Goal: Book appointment/travel/reservation

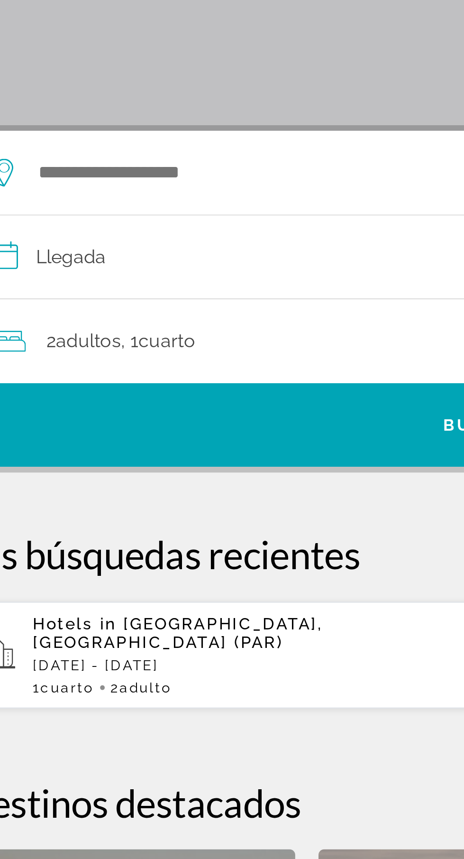
scroll to position [1, 0]
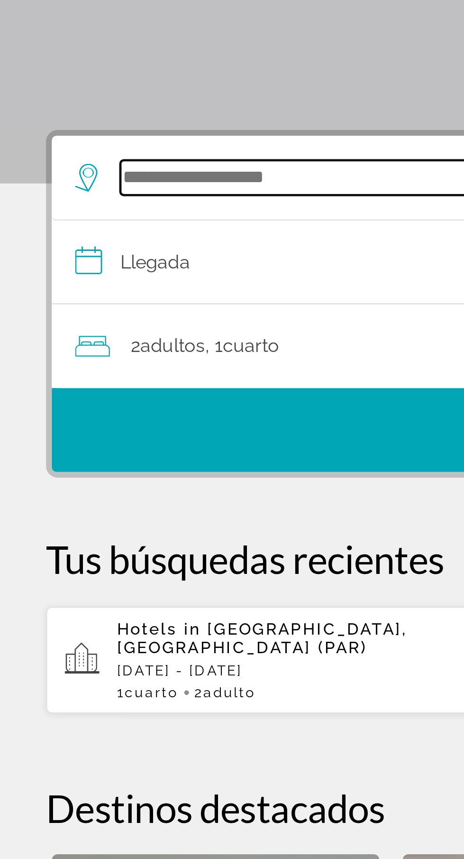
click at [83, 228] on input "Widget de búsqueda" at bounding box center [234, 225] width 370 height 14
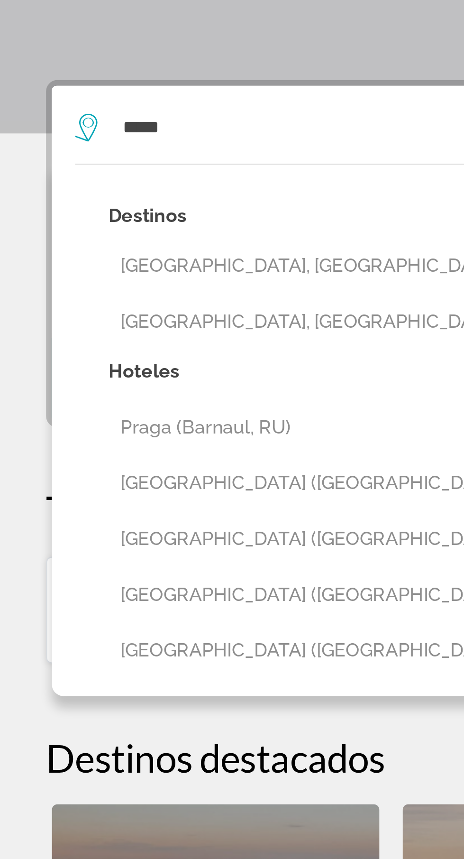
click at [94, 283] on button "[GEOGRAPHIC_DATA], [GEOGRAPHIC_DATA], [GEOGRAPHIC_DATA]" at bounding box center [239, 282] width 389 height 18
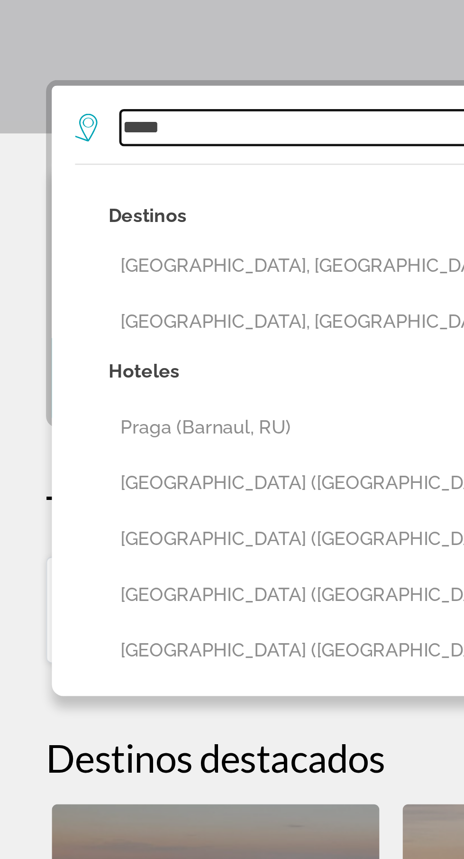
type input "**********"
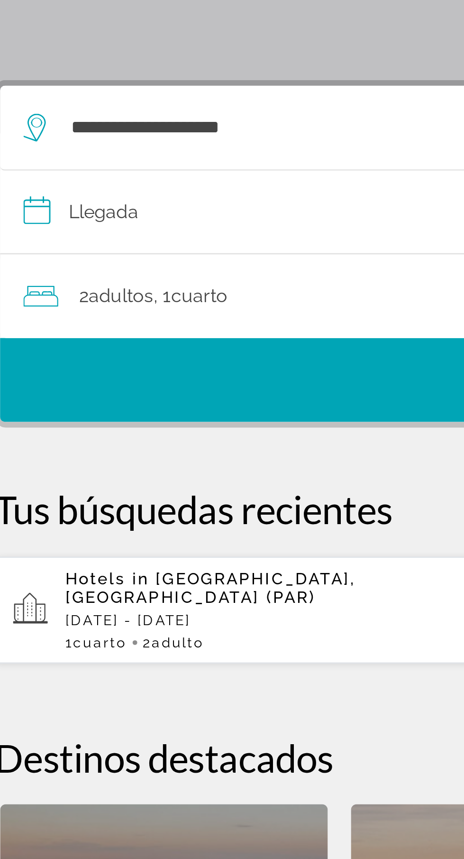
click at [74, 257] on input "**********" at bounding box center [233, 261] width 425 height 37
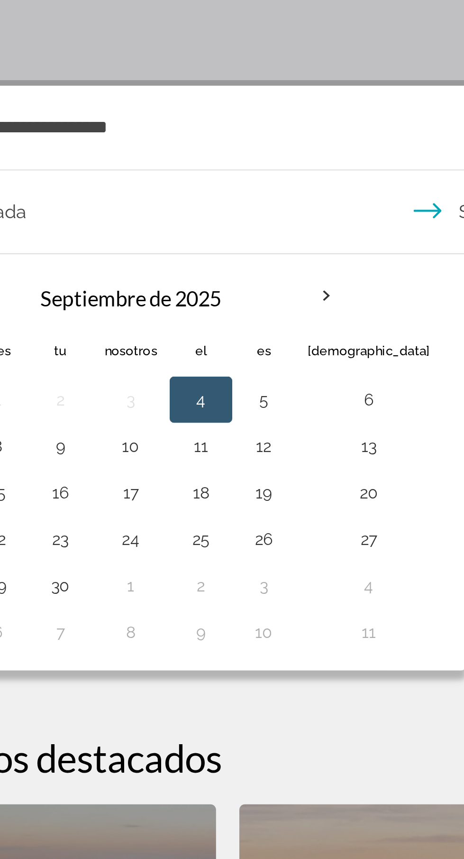
click at [198, 293] on th "Mes próximo" at bounding box center [200, 294] width 26 height 21
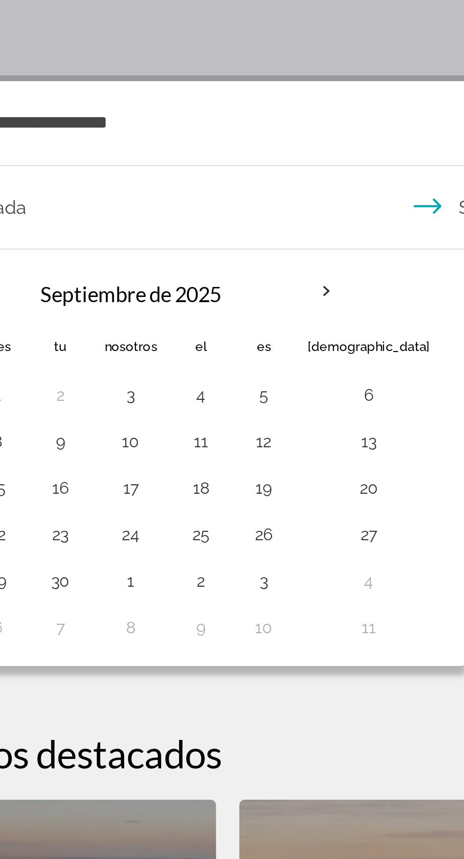
click at [194, 296] on th "Mes próximo" at bounding box center [200, 294] width 26 height 21
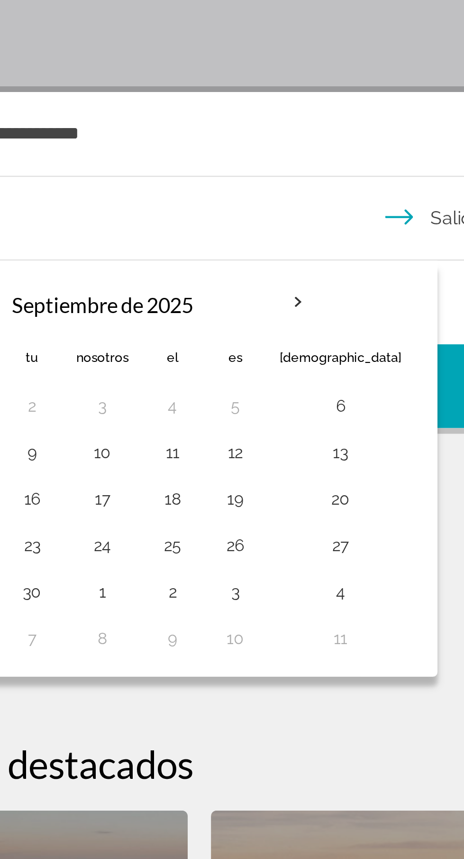
click at [196, 296] on th "Mes próximo" at bounding box center [200, 294] width 26 height 21
click at [200, 296] on th "Mes próximo" at bounding box center [200, 294] width 26 height 21
click at [203, 297] on th "Mes próximo" at bounding box center [200, 294] width 26 height 21
click at [205, 292] on th "Mes próximo" at bounding box center [200, 294] width 26 height 21
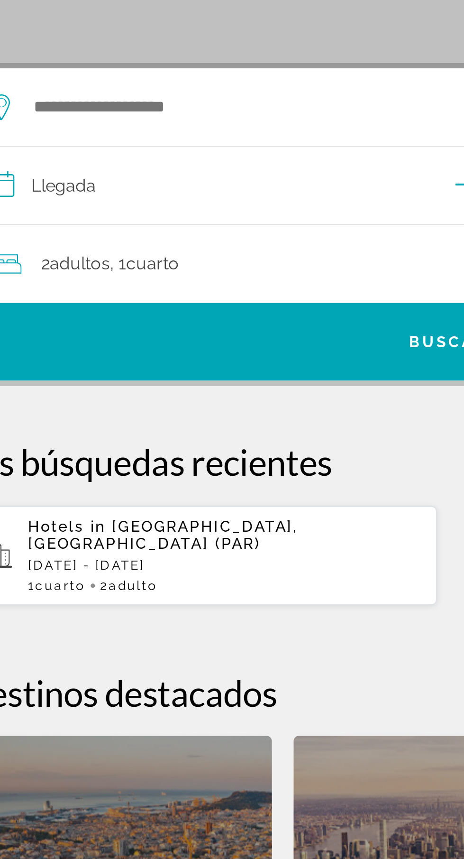
scroll to position [4, 0]
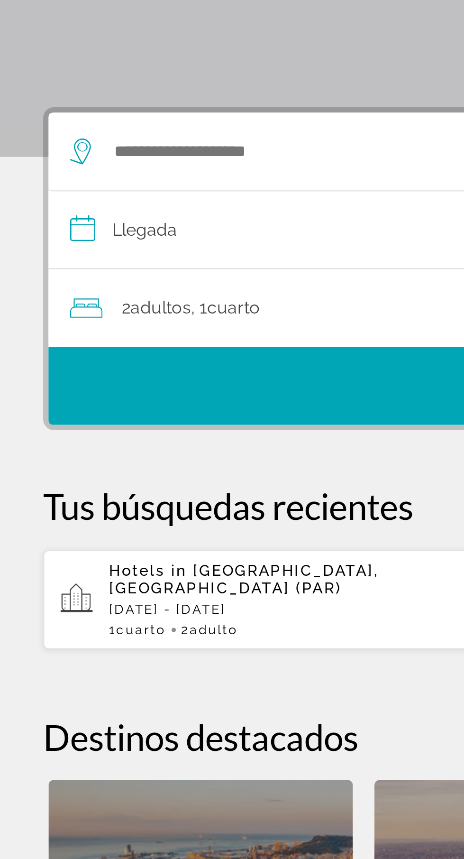
click at [107, 292] on font "Cuarto" at bounding box center [102, 293] width 23 height 9
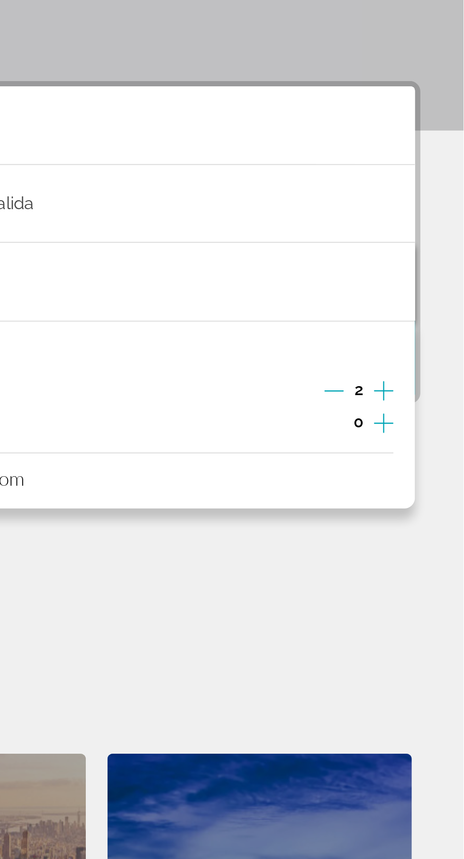
click at [431, 337] on icon "Increment adults" at bounding box center [429, 341] width 9 height 11
click at [430, 340] on icon "Increment adults" at bounding box center [429, 341] width 9 height 11
click at [428, 338] on icon "Increment adults" at bounding box center [429, 342] width 9 height 9
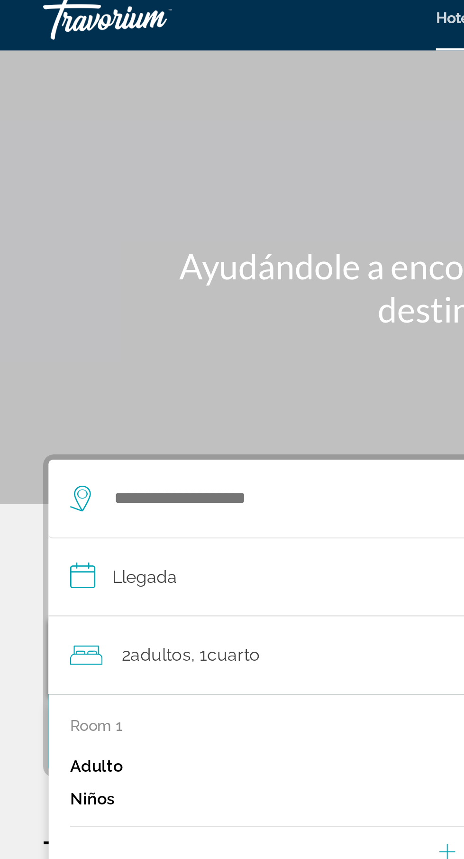
scroll to position [0, 0]
